Goal: Task Accomplishment & Management: Manage account settings

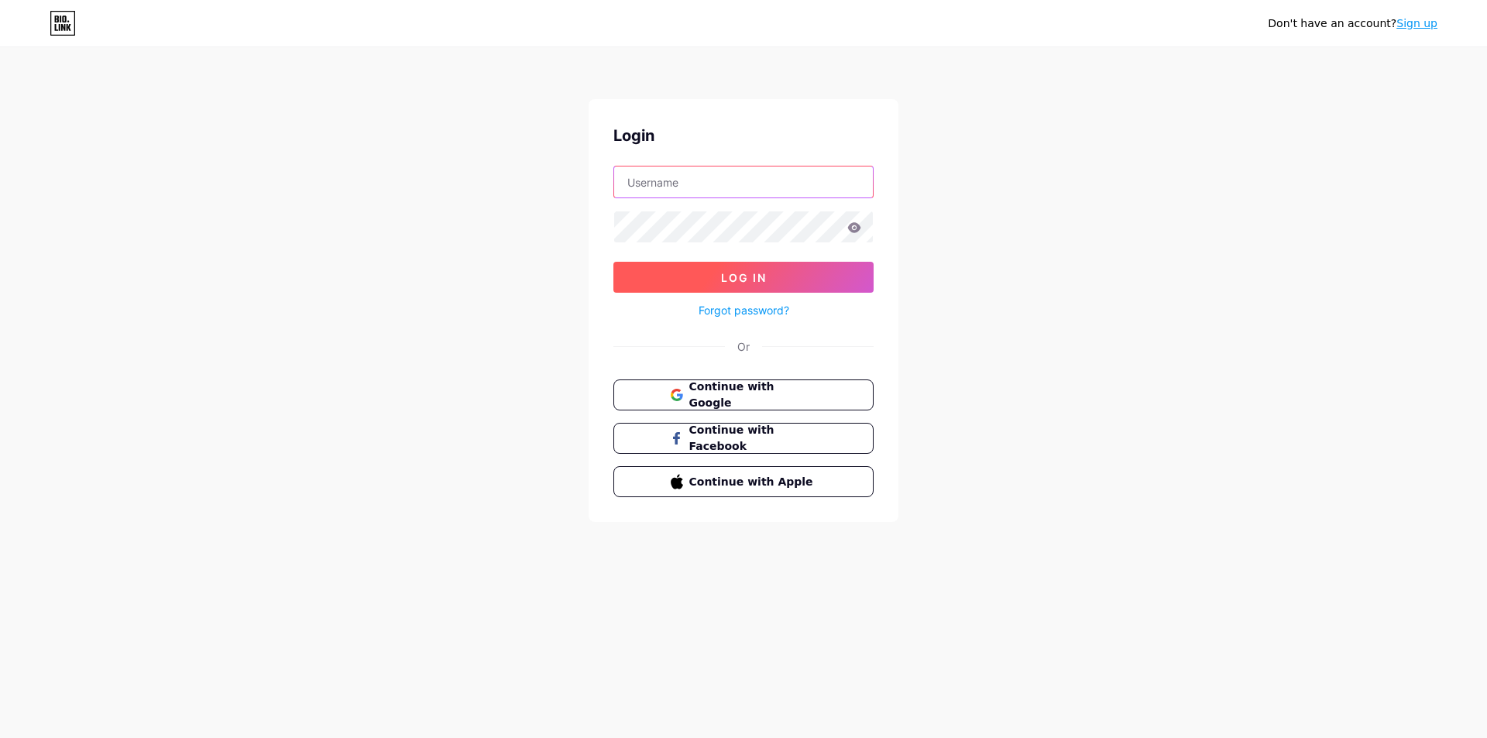
type input "[EMAIL_ADDRESS][DOMAIN_NAME]"
click at [642, 278] on button "Log In" at bounding box center [743, 277] width 260 height 31
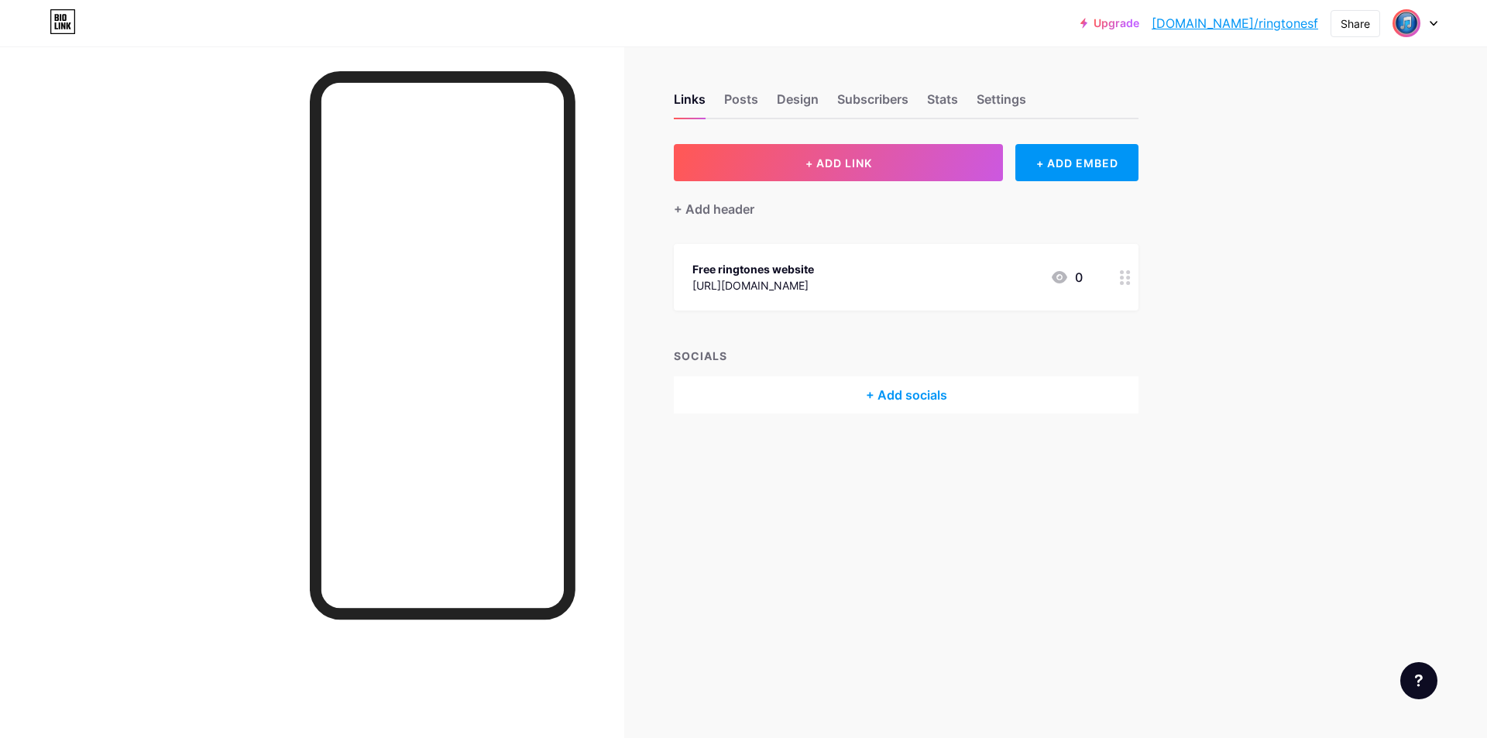
click at [1403, 29] on img at bounding box center [1406, 23] width 25 height 25
click at [1308, 91] on div "Ringtonesf" at bounding box center [1349, 93] width 119 height 12
